Goal: Task Accomplishment & Management: Manage account settings

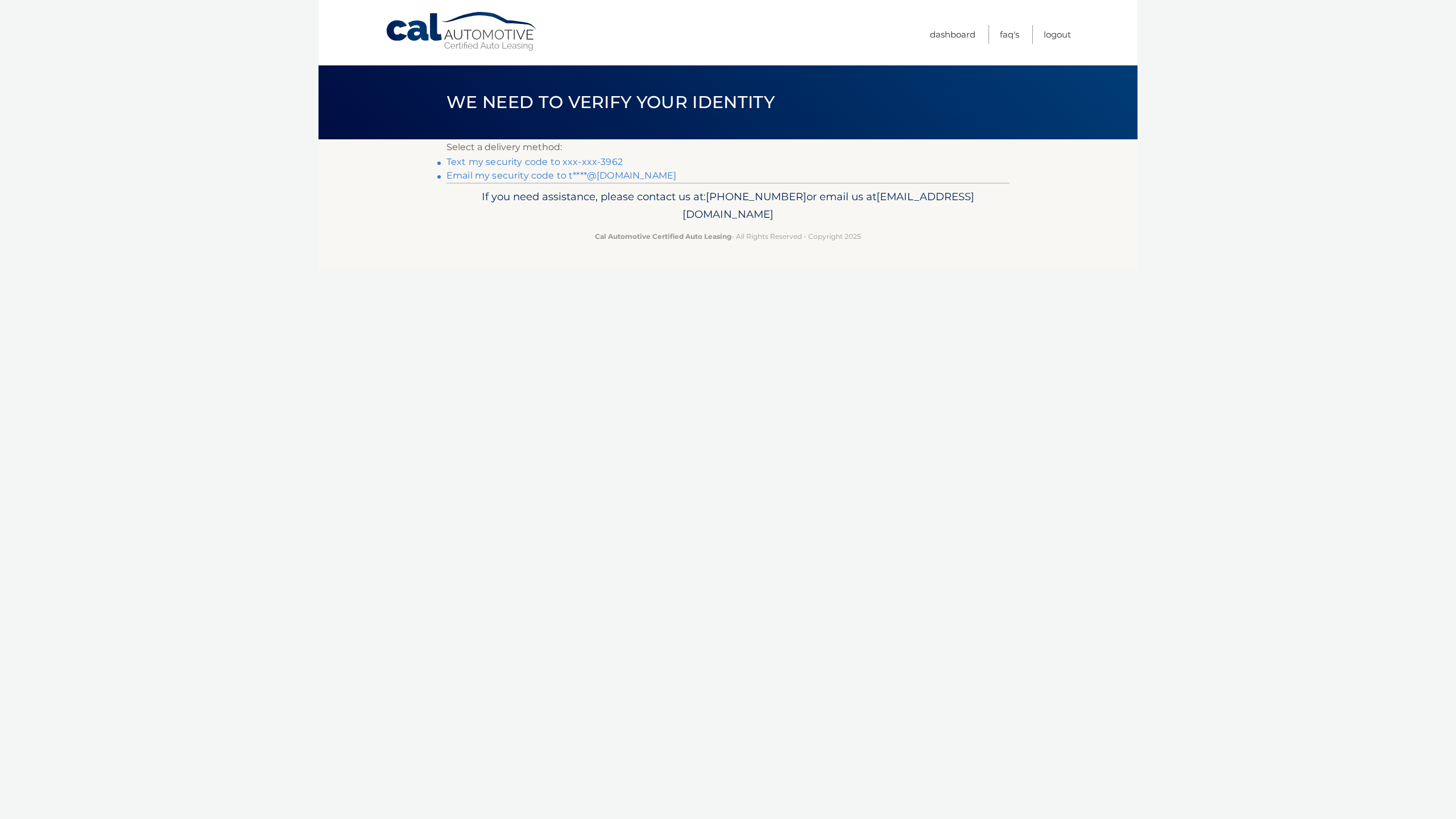
click at [604, 176] on link "Email my security code to t****@[DOMAIN_NAME]" at bounding box center [561, 175] width 230 height 11
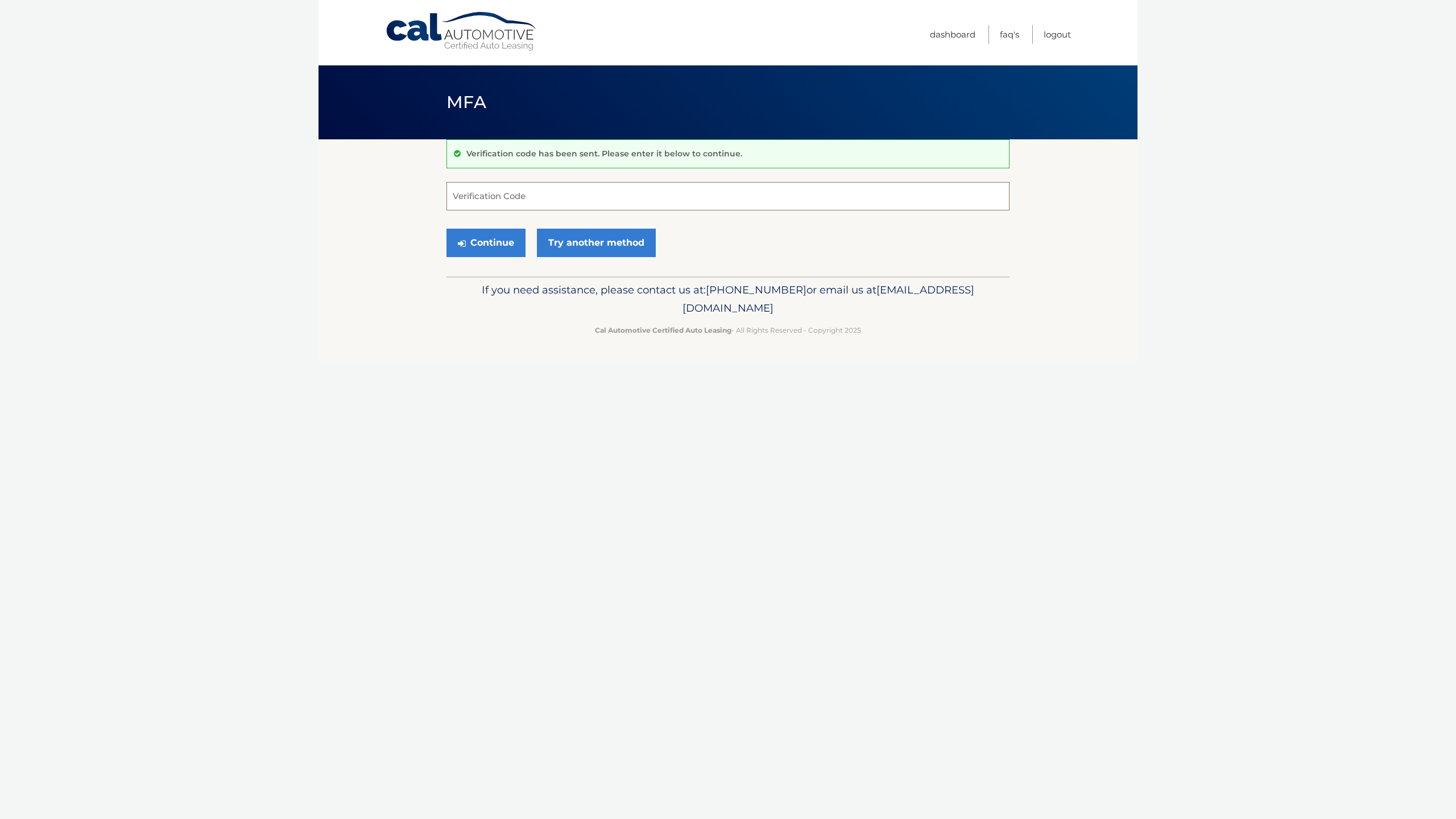
click at [546, 194] on input "Verification Code" at bounding box center [728, 196] width 563 height 29
type input "386200"
click at [506, 241] on button "Continue" at bounding box center [486, 243] width 79 height 29
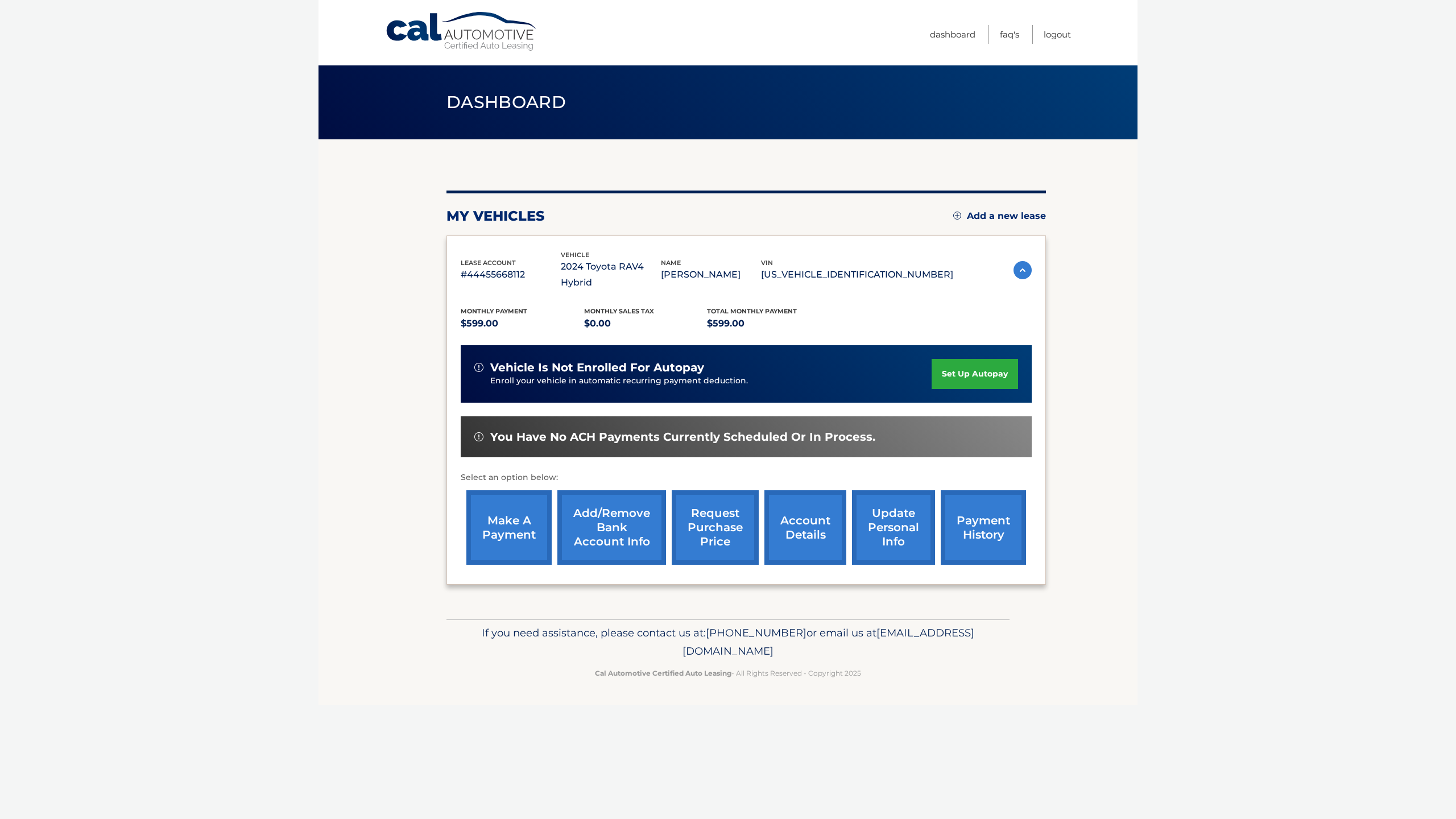
click at [500, 511] on link "make a payment" at bounding box center [508, 527] width 85 height 74
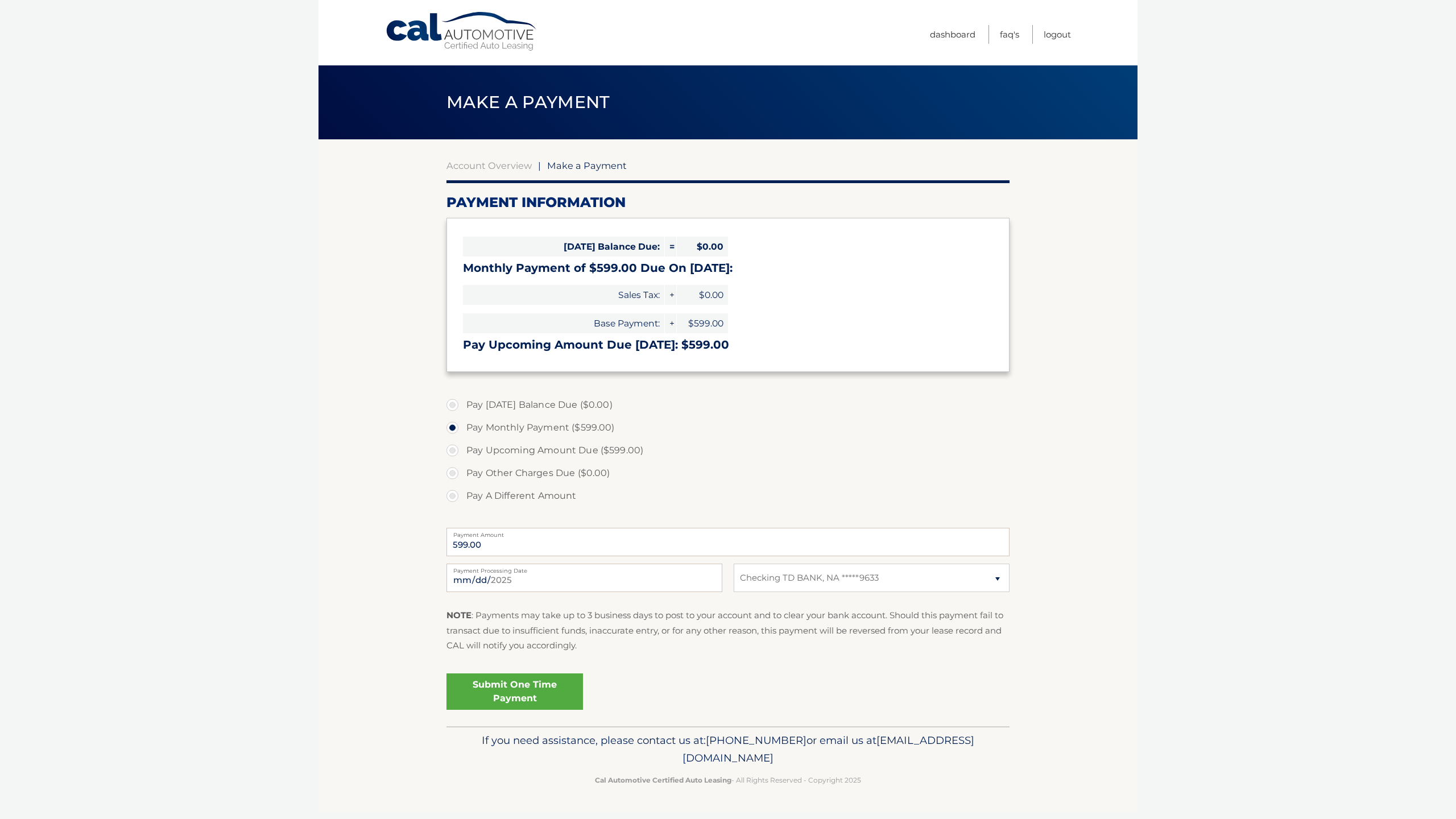
select select "YzYxNDRmODMtMGEwNC00ZGRkLWI1MjEtYTVmYzUxYTlhZTY1"
click at [537, 687] on link "Submit One Time Payment" at bounding box center [514, 692] width 137 height 37
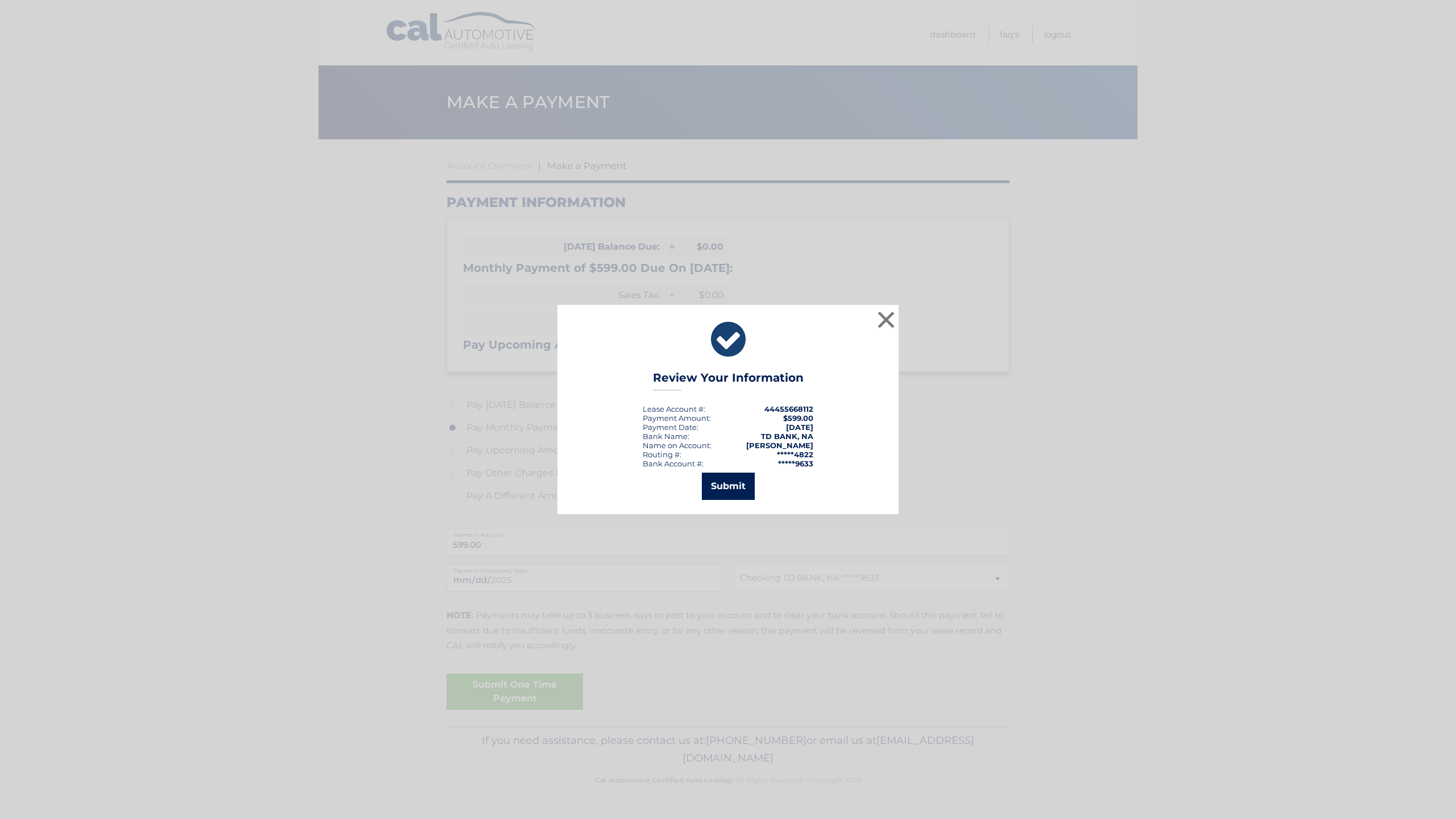
click at [733, 484] on button "Submit" at bounding box center [728, 486] width 53 height 27
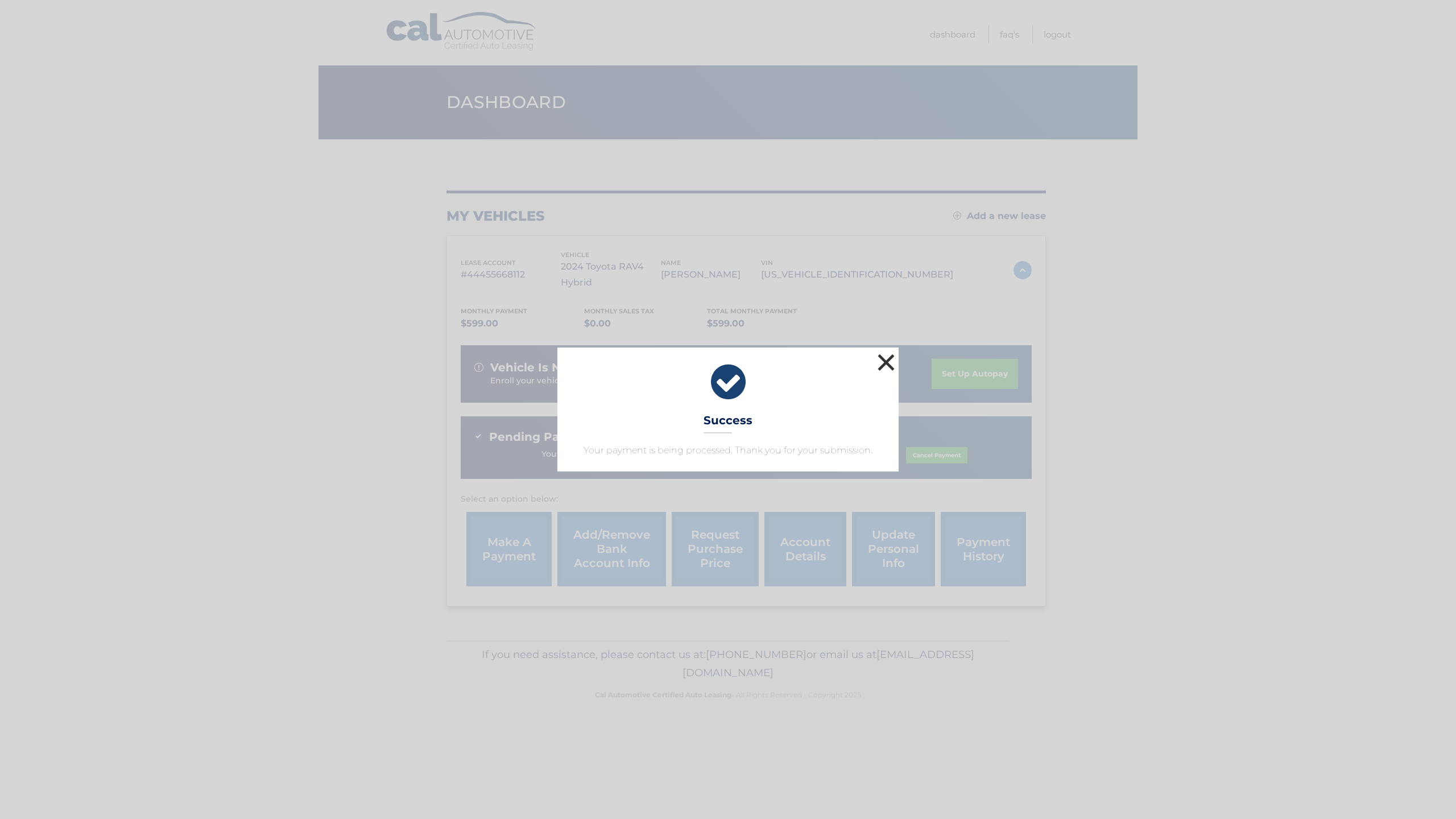
click at [884, 366] on button "×" at bounding box center [886, 362] width 23 height 23
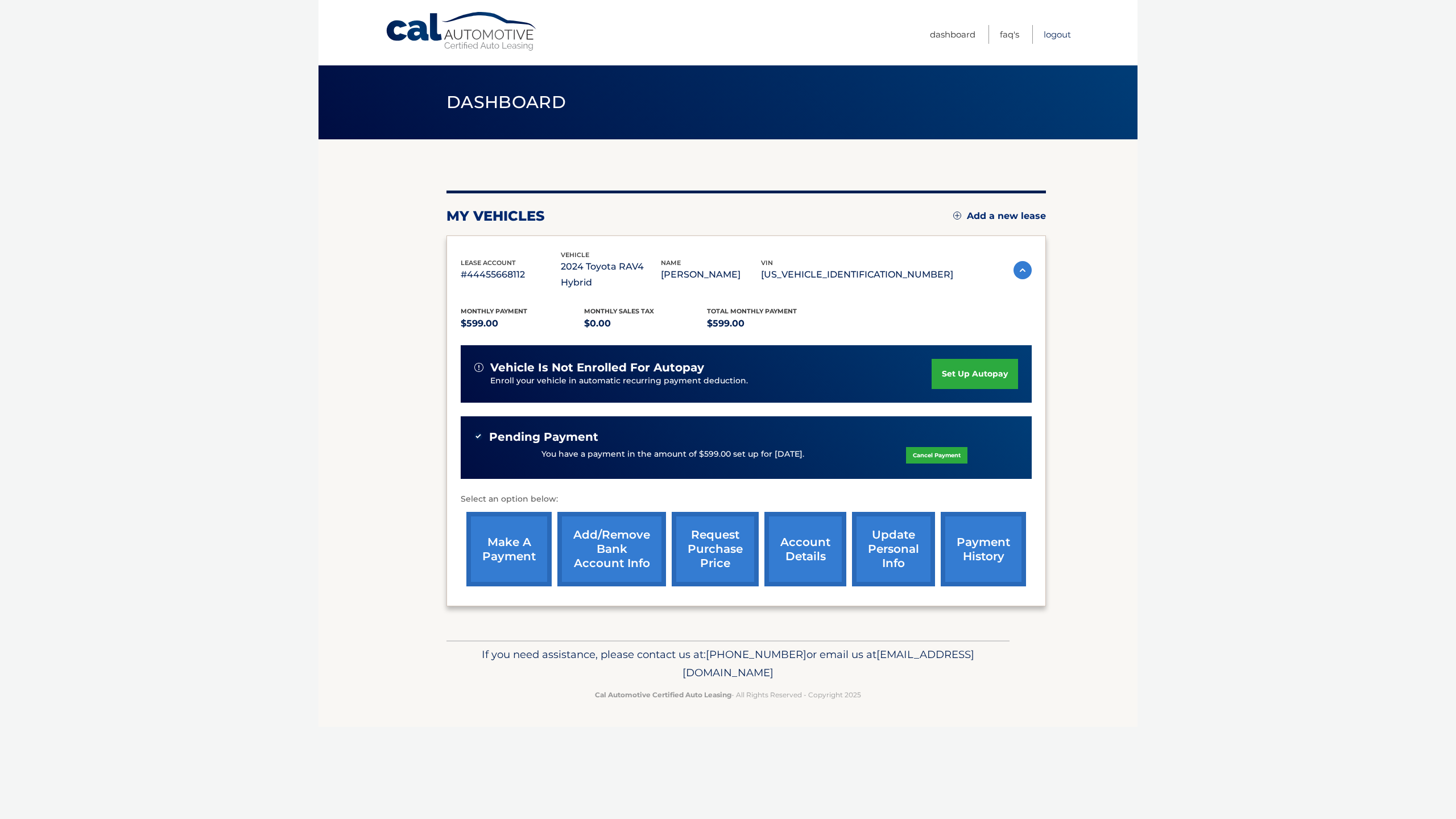
click at [1051, 33] on link "Logout" at bounding box center [1057, 34] width 27 height 19
